Goal: Task Accomplishment & Management: Manage account settings

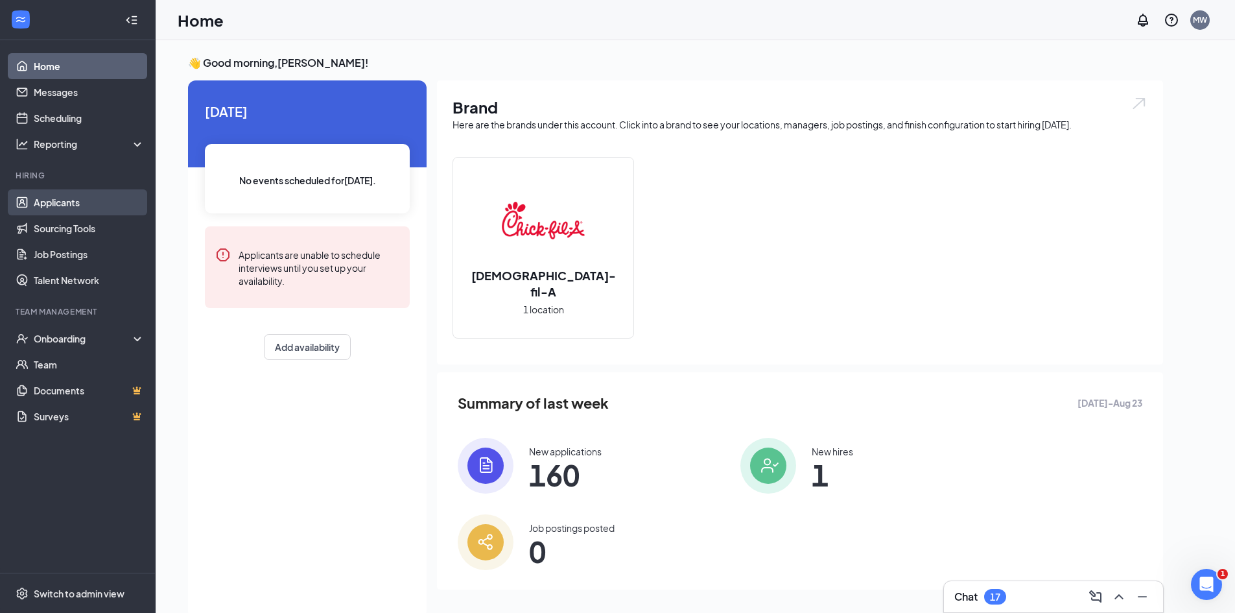
click at [58, 209] on link "Applicants" at bounding box center [89, 202] width 111 height 26
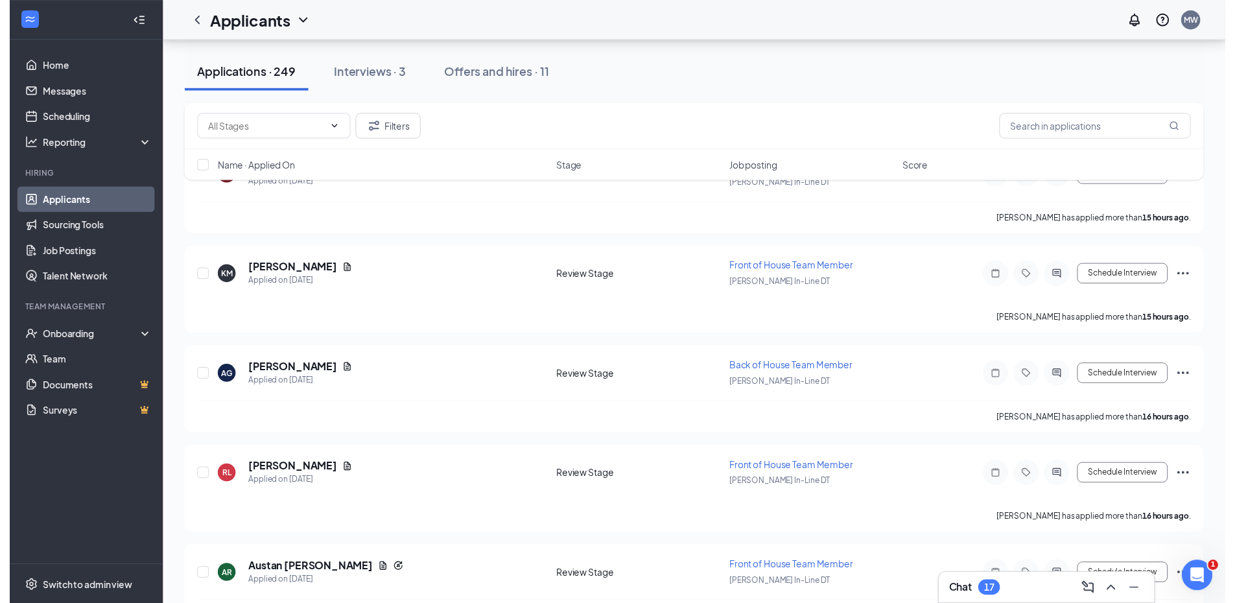
scroll to position [1167, 0]
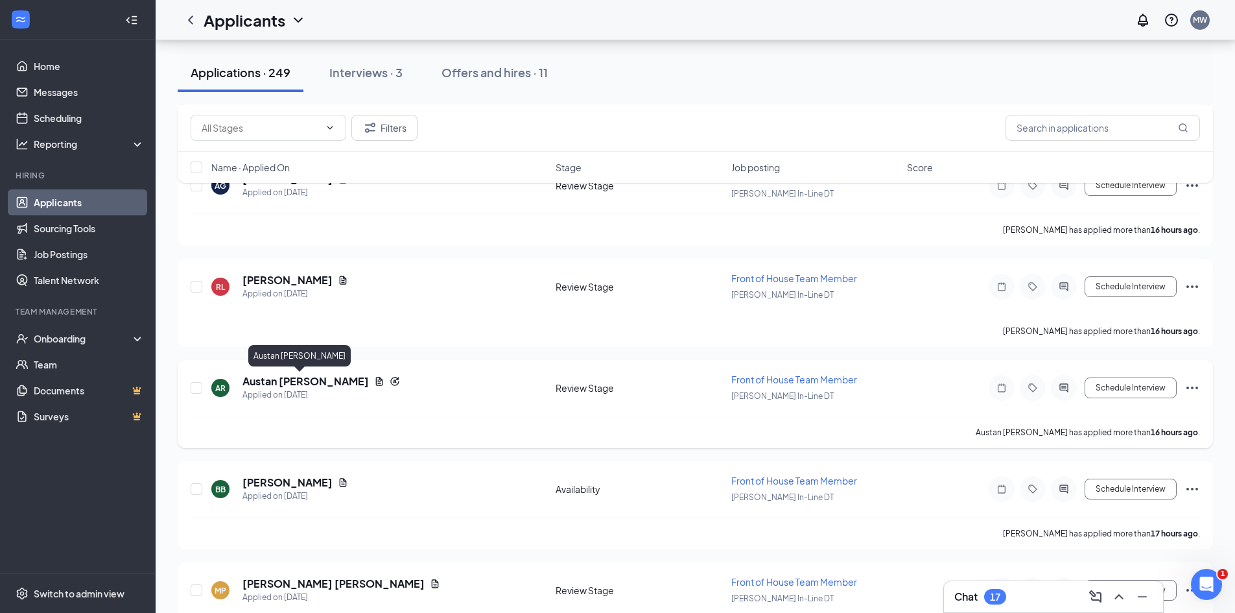
click at [284, 383] on h5 "Austan [PERSON_NAME]" at bounding box center [305, 381] width 126 height 14
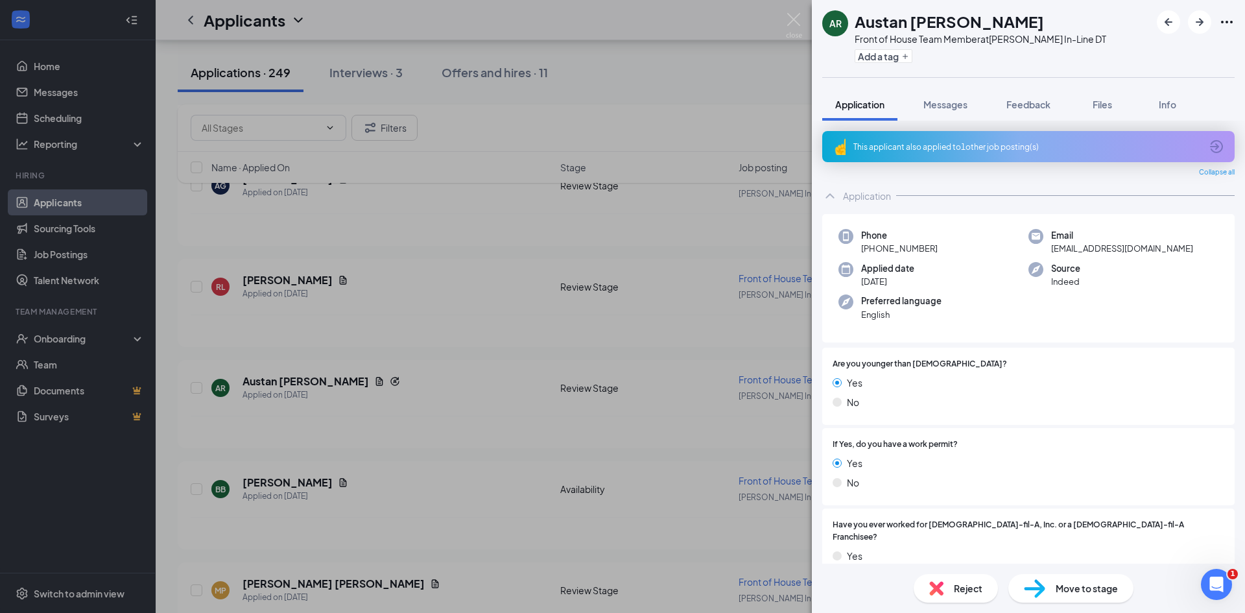
click at [948, 587] on div "Reject" at bounding box center [955, 588] width 84 height 29
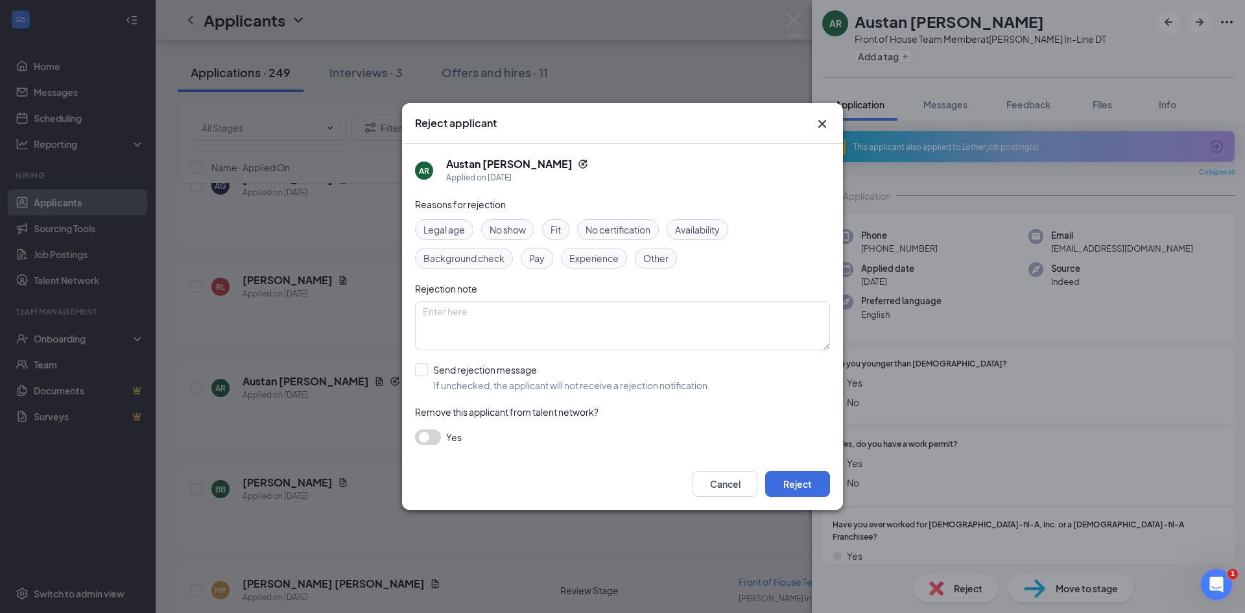
click at [556, 226] on span "Fit" at bounding box center [555, 229] width 10 height 14
click at [793, 487] on button "Reject" at bounding box center [797, 484] width 65 height 26
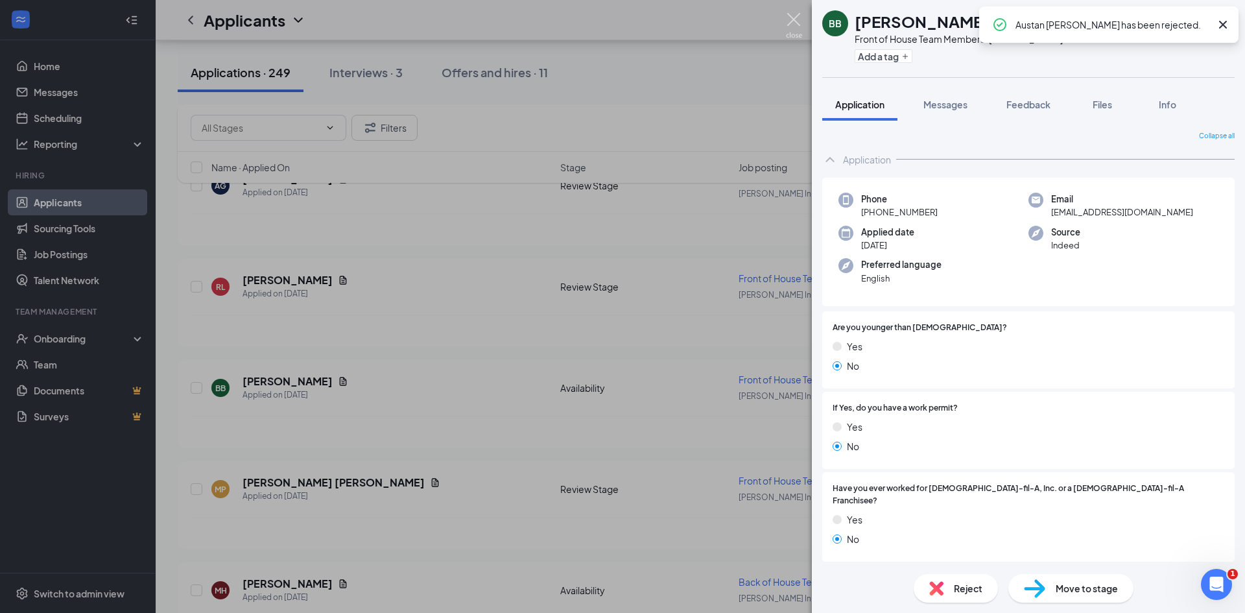
click at [798, 22] on img at bounding box center [794, 25] width 16 height 25
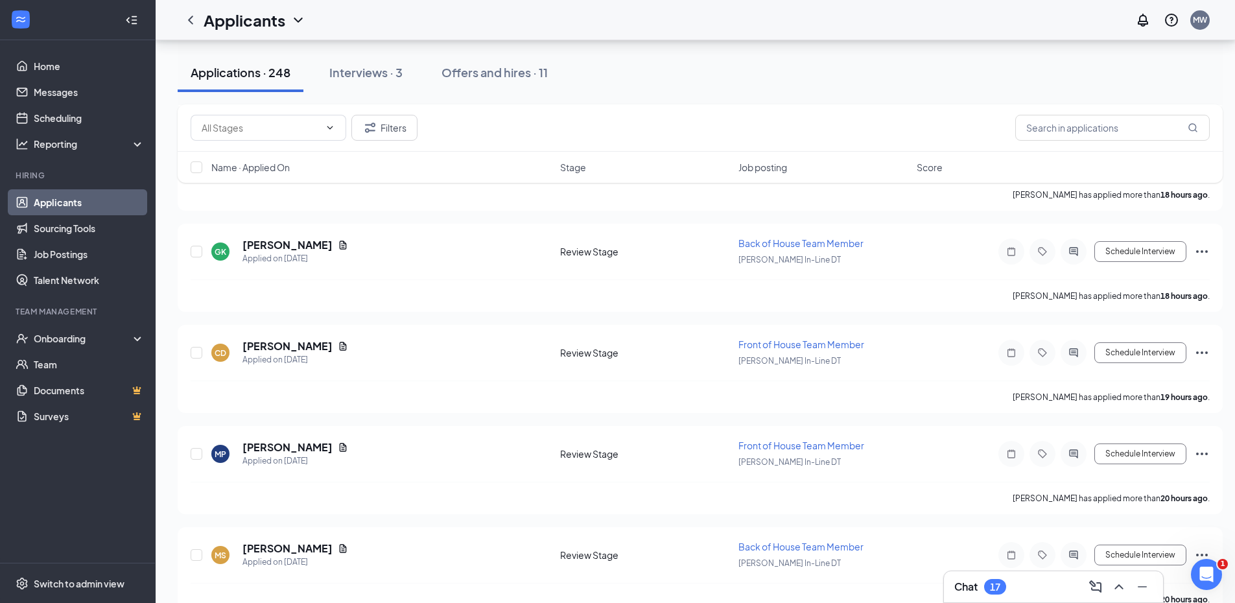
scroll to position [1750, 0]
